Goal: Transaction & Acquisition: Purchase product/service

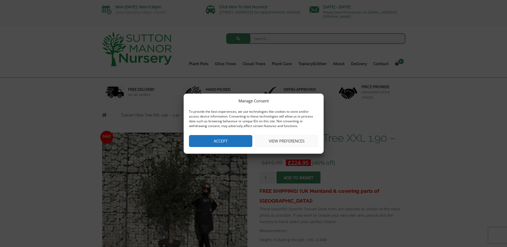
click at [223, 144] on button "Accept" at bounding box center [220, 141] width 63 height 12
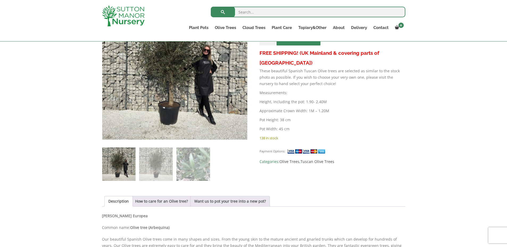
scroll to position [133, 0]
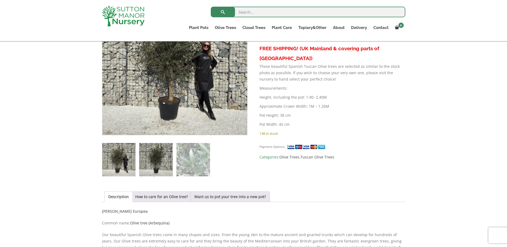
click at [147, 165] on img at bounding box center [155, 159] width 33 height 33
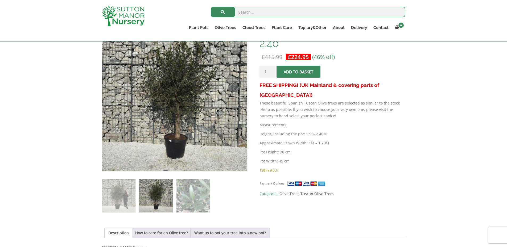
scroll to position [80, 0]
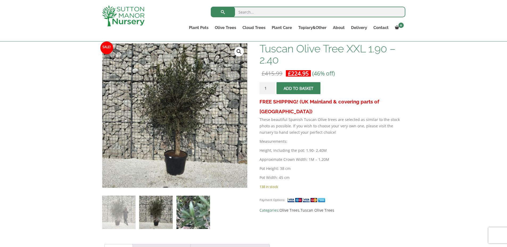
click at [202, 216] on img at bounding box center [193, 212] width 33 height 33
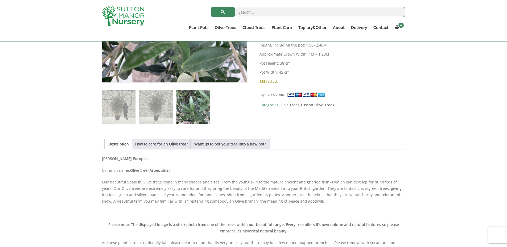
scroll to position [186, 0]
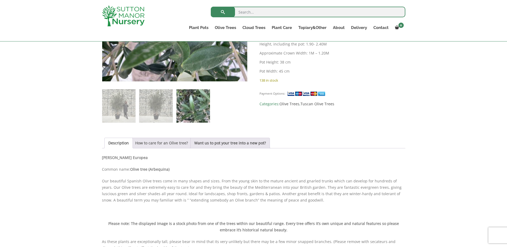
click at [167, 143] on link "How to care for an Olive tree?" at bounding box center [161, 143] width 53 height 10
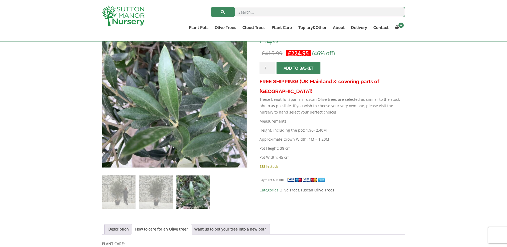
scroll to position [133, 0]
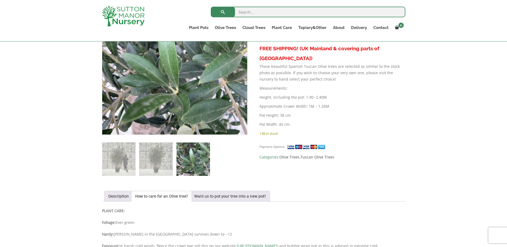
click at [183, 160] on img at bounding box center [193, 159] width 33 height 33
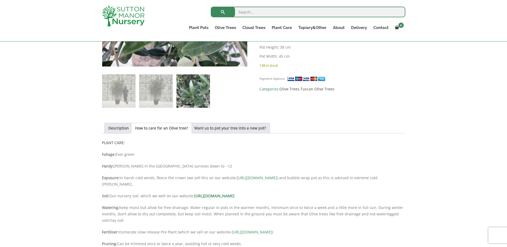
scroll to position [240, 0]
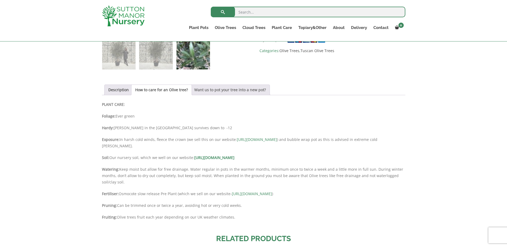
click at [229, 91] on link "Want us to pot your tree into a new pot?" at bounding box center [230, 90] width 72 height 10
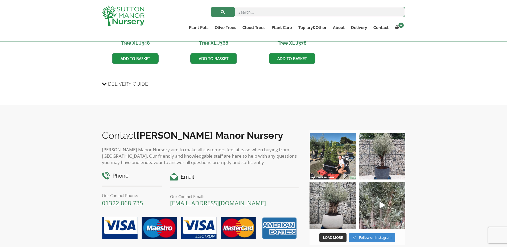
scroll to position [586, 0]
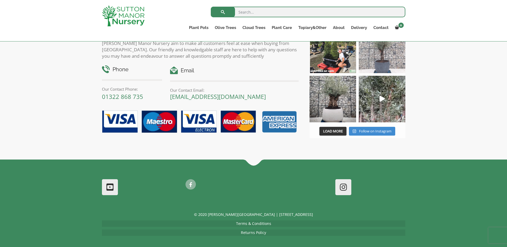
click at [374, 69] on img at bounding box center [382, 50] width 47 height 47
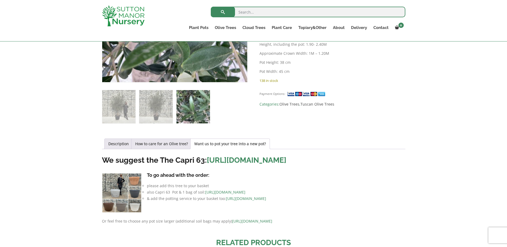
scroll to position [186, 0]
click at [119, 144] on link "Description" at bounding box center [118, 144] width 21 height 10
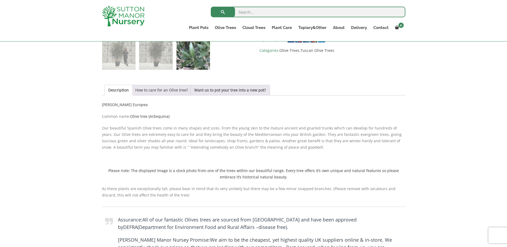
scroll to position [240, 0]
click at [159, 92] on link "How to care for an Olive tree?" at bounding box center [161, 90] width 53 height 10
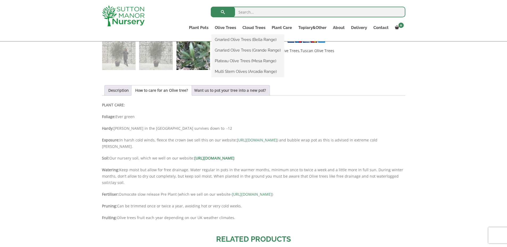
click at [224, 35] on ul "Gnarled Olive Trees (Bella Range) Gnarled Olive Trees (Grande Range) Plateau Ol…" at bounding box center [248, 56] width 72 height 43
click at [231, 60] on link "Plateau Olive Trees (Mesa Range)" at bounding box center [248, 61] width 72 height 8
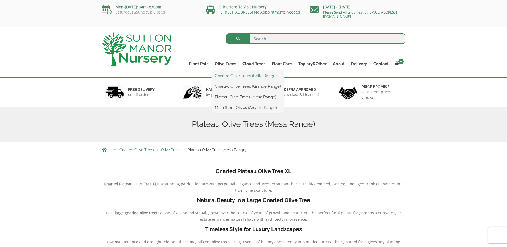
click at [225, 77] on link "Gnarled Olive Trees (Bella Range)" at bounding box center [248, 76] width 72 height 8
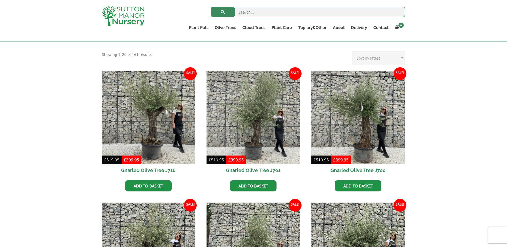
scroll to position [53, 0]
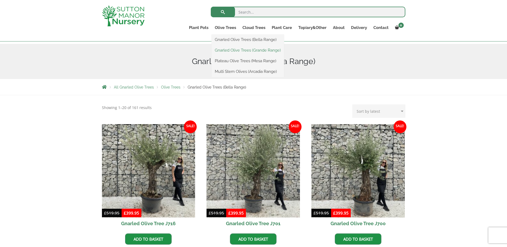
click at [231, 49] on link "Gnarled Olive Trees (Grande Range)" at bounding box center [248, 50] width 72 height 8
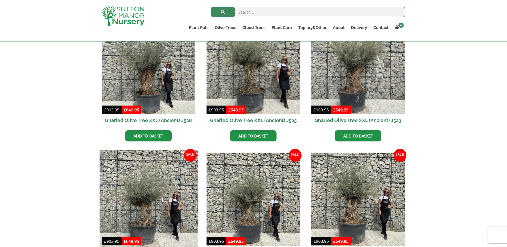
scroll to position [107, 0]
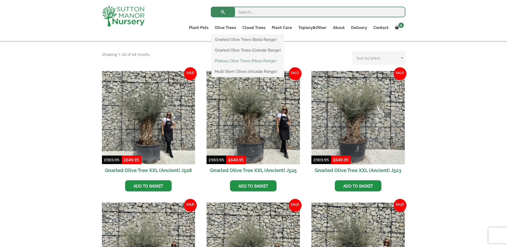
click at [234, 59] on link "Plateau Olive Trees (Mesa Range)" at bounding box center [248, 61] width 72 height 8
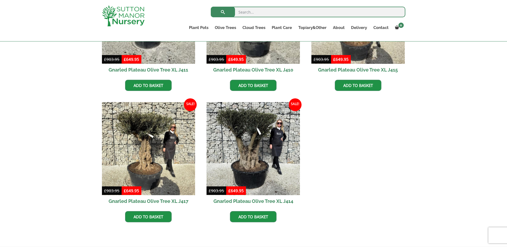
scroll to position [293, 0]
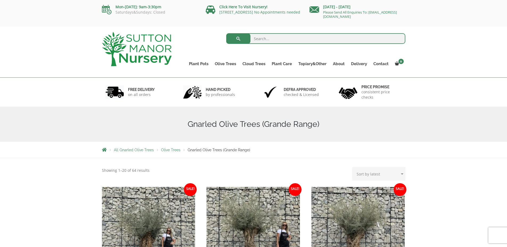
click at [136, 92] on p "on all orders" at bounding box center [141, 94] width 27 height 5
click at [119, 91] on img at bounding box center [114, 92] width 19 height 14
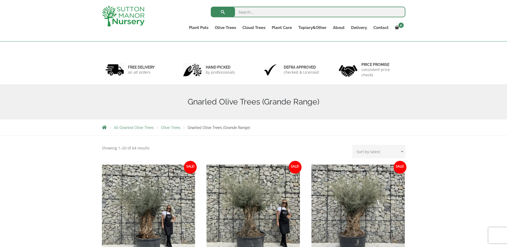
scroll to position [53, 0]
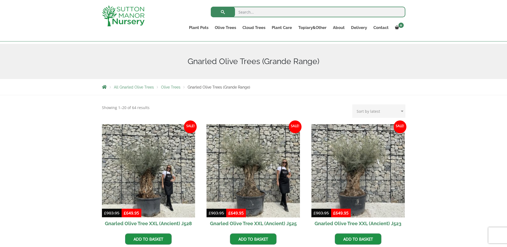
click at [168, 88] on span "Olive Trees" at bounding box center [170, 87] width 19 height 4
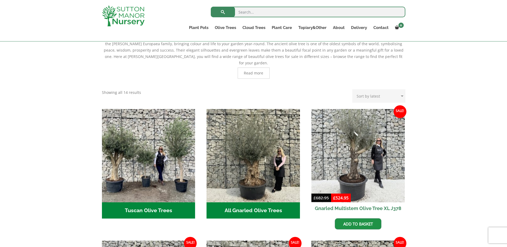
scroll to position [160, 0]
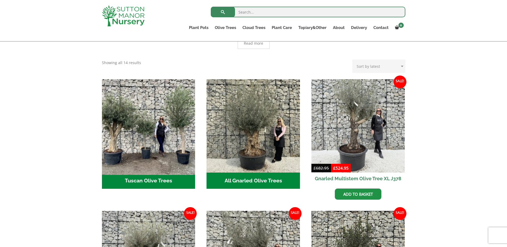
click at [144, 167] on img "Visit product category Tuscan Olive Trees" at bounding box center [149, 126] width 98 height 98
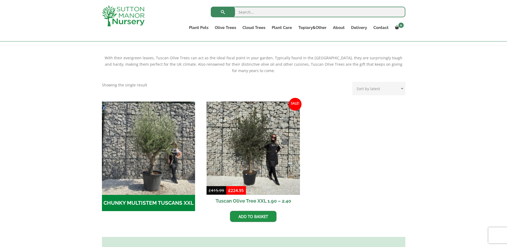
scroll to position [133, 0]
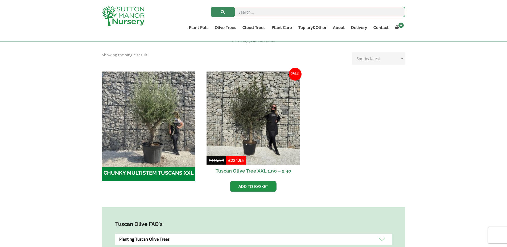
click at [145, 160] on img "Visit product category CHUNKY MULTISTEM TUSCANS XXL" at bounding box center [149, 118] width 98 height 98
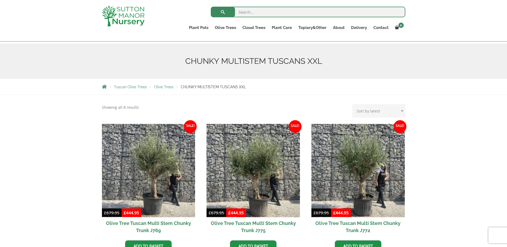
scroll to position [53, 0]
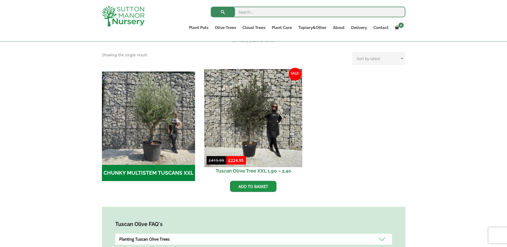
click at [274, 125] on img at bounding box center [253, 118] width 98 height 98
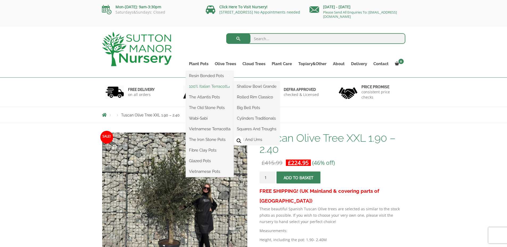
click at [198, 87] on link "100% Italian Terracotta" at bounding box center [210, 87] width 48 height 8
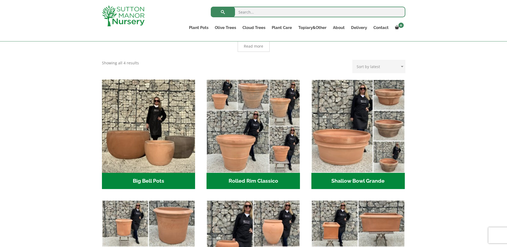
scroll to position [133, 0]
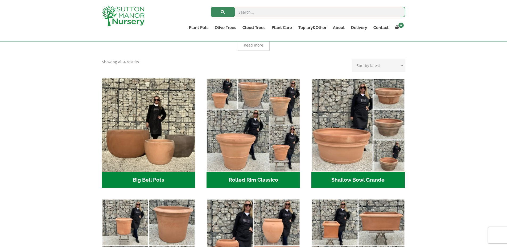
click at [146, 179] on h2 "Big Bell Pots (10)" at bounding box center [148, 180] width 93 height 17
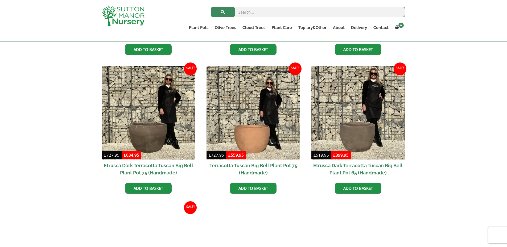
scroll to position [293, 0]
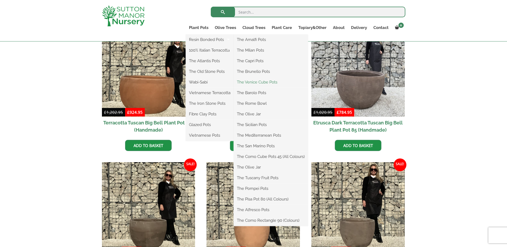
click at [255, 84] on link "The Venice Cube Pots" at bounding box center [271, 82] width 74 height 8
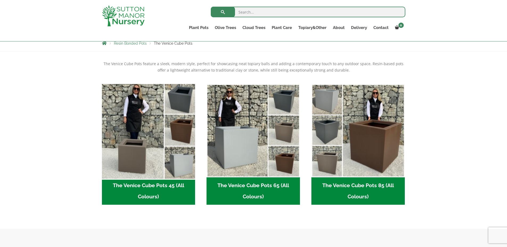
scroll to position [107, 0]
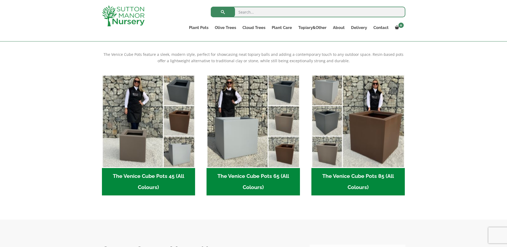
click at [127, 177] on h2 "The Venice Cube Pots 45 (All Colours) (4)" at bounding box center [148, 182] width 93 height 28
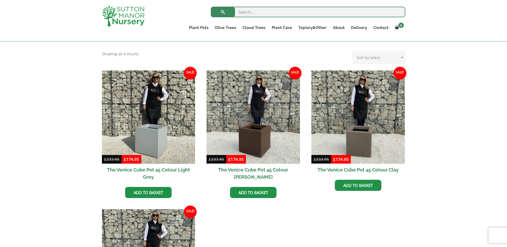
scroll to position [107, 0]
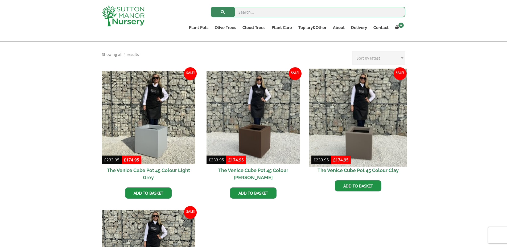
click at [359, 107] on img at bounding box center [358, 118] width 98 height 98
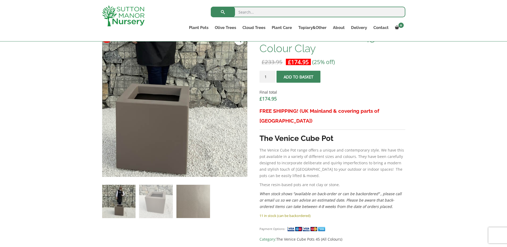
scroll to position [213, 0]
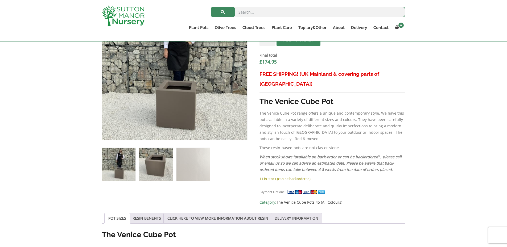
click at [150, 163] on img at bounding box center [155, 164] width 33 height 33
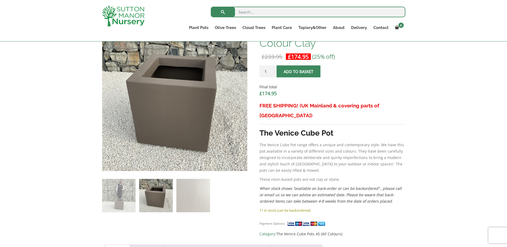
scroll to position [133, 0]
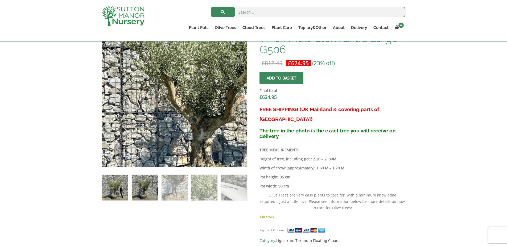
scroll to position [186, 0]
